Goal: Task Accomplishment & Management: Complete application form

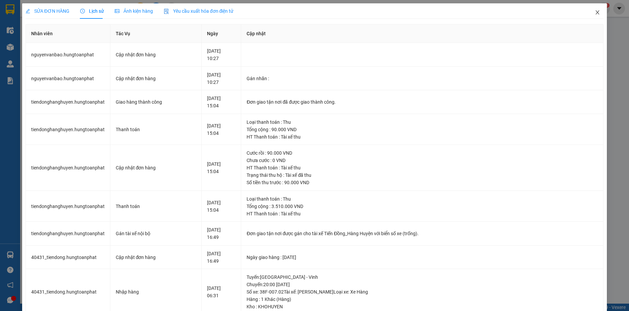
click at [596, 14] on icon "close" at bounding box center [598, 12] width 4 height 4
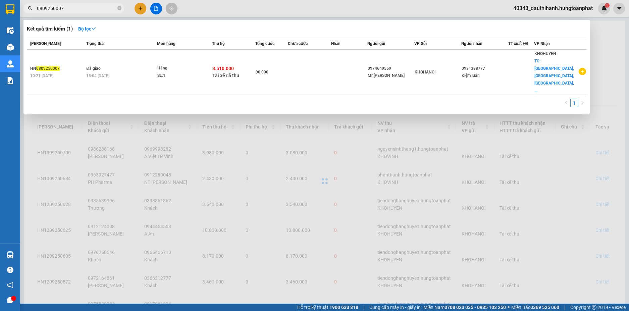
drag, startPoint x: 77, startPoint y: 7, endPoint x: 0, endPoint y: 6, distance: 77.2
click at [0, 6] on section "Kết quả tìm kiếm ( 1 ) Bộ lọc Mã ĐH Trạng thái Món hàng Thu hộ Tổng cước Chưa c…" at bounding box center [314, 155] width 629 height 311
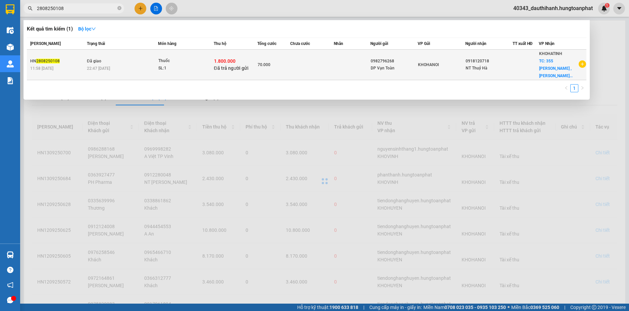
type input "2808250108"
click at [330, 61] on td at bounding box center [312, 65] width 44 height 31
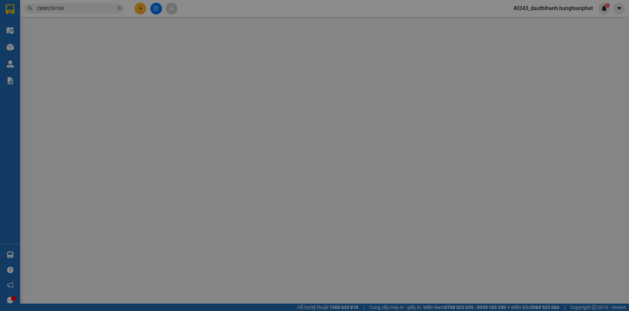
type input "0982796268"
type input "DP Vạn Toàn"
type input "0918120718"
type input "NT Thuỷ Hà"
checkbox input "true"
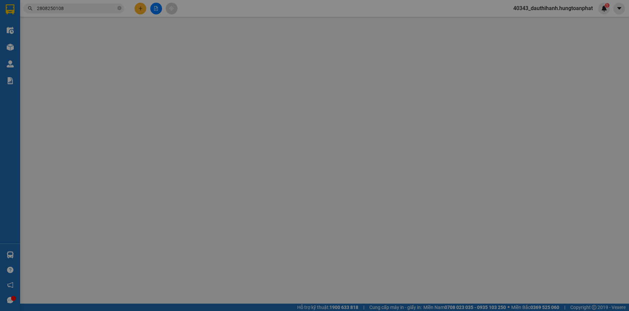
type input "355 [PERSON_NAME] , [PERSON_NAME], [GEOGRAPHIC_DATA]"
checkbox input "true"
type input "1.800.000"
type input "70.000"
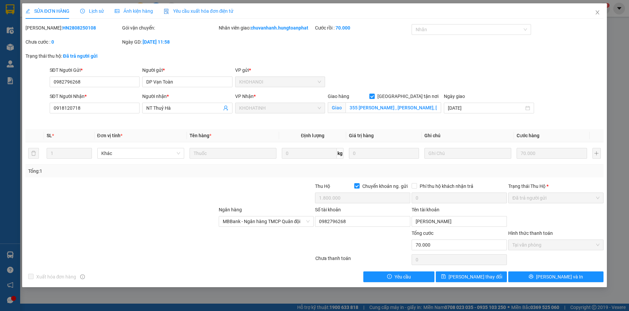
click at [90, 12] on span "Lịch sử" at bounding box center [92, 10] width 24 height 5
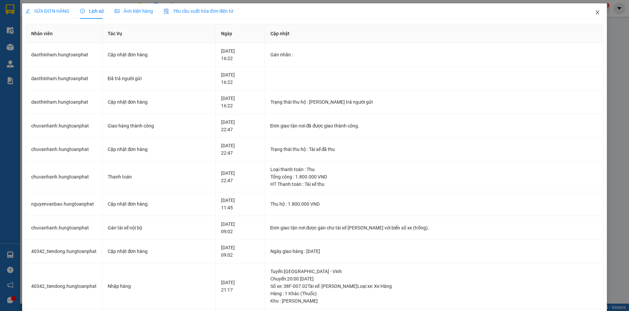
click at [595, 12] on icon "close" at bounding box center [597, 12] width 5 height 5
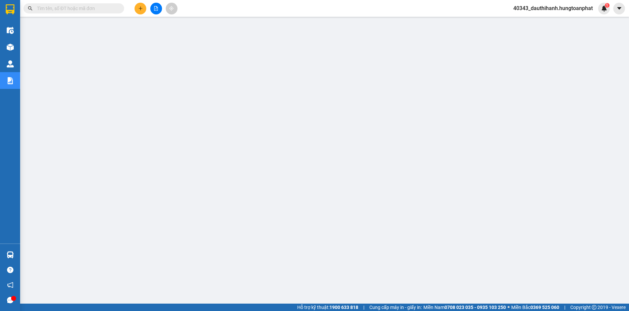
click at [100, 11] on input "text" at bounding box center [76, 8] width 79 height 7
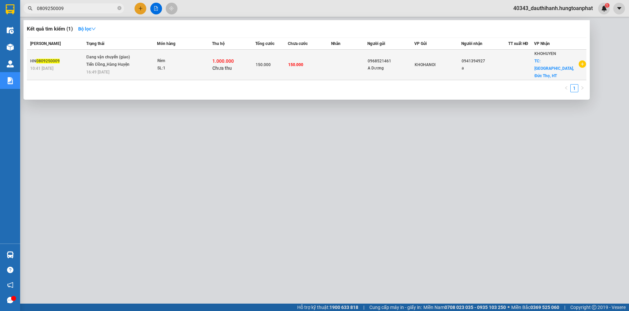
type input "0809250009"
click at [187, 60] on div "Rèm" at bounding box center [182, 60] width 50 height 7
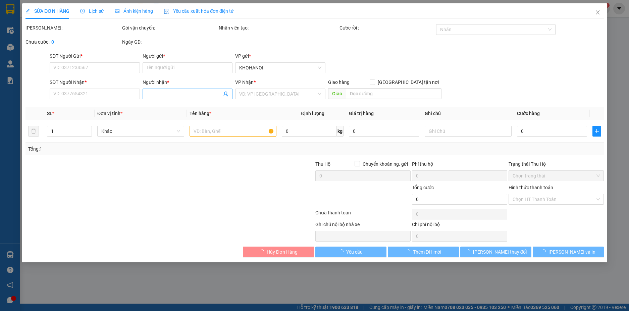
type input "0968521461"
type input "A Dương"
type input "0941394927"
type input "a"
checkbox input "true"
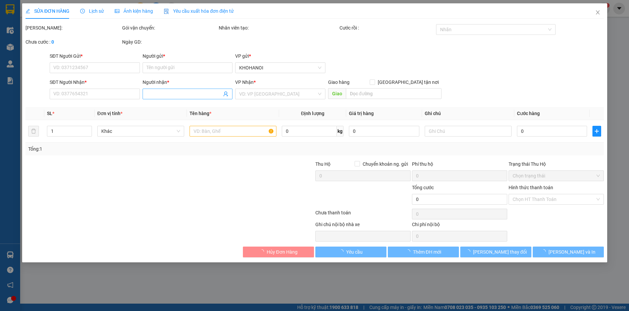
type input "Trường Sơn, Đức Thọ, HT"
type input "150.000"
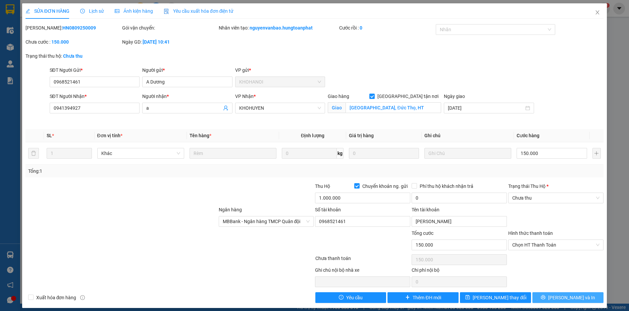
click at [574, 296] on span "[PERSON_NAME] và In" at bounding box center [571, 297] width 47 height 7
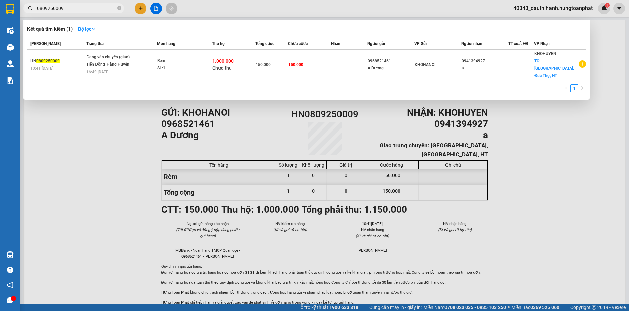
click at [85, 8] on input "0809250009" at bounding box center [76, 8] width 79 height 7
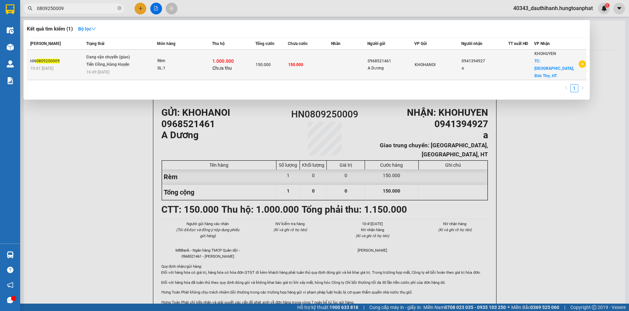
click at [115, 61] on div "Tiến Đồng_Hàng Huyện" at bounding box center [111, 64] width 50 height 7
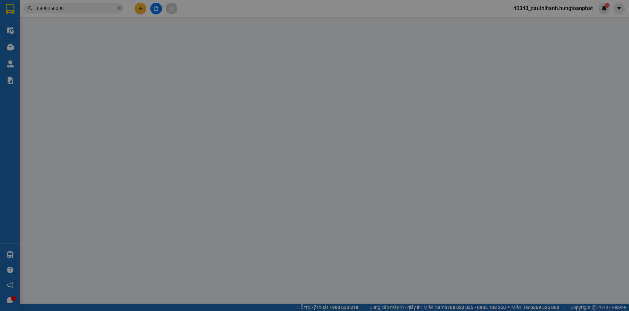
type input "0968521461"
type input "A Dương"
type input "0941394927"
type input "a"
checkbox input "true"
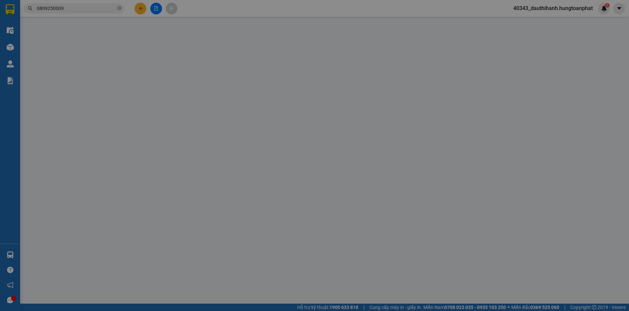
type input "Trường Sơn, Đức Thọ, HT"
type input "150.000"
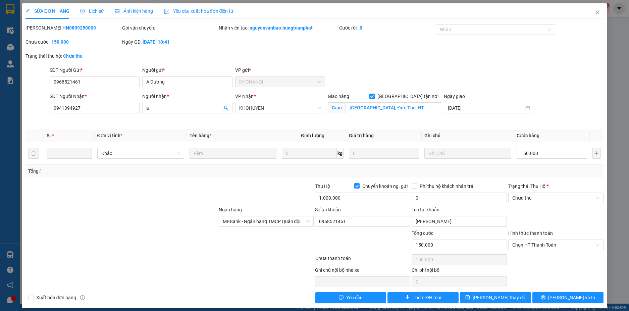
click at [92, 10] on span "Lịch sử" at bounding box center [92, 10] width 24 height 5
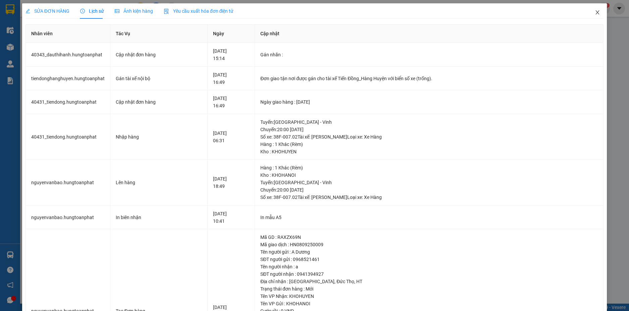
click at [596, 12] on span "Close" at bounding box center [597, 12] width 19 height 19
